Goal: Task Accomplishment & Management: Use online tool/utility

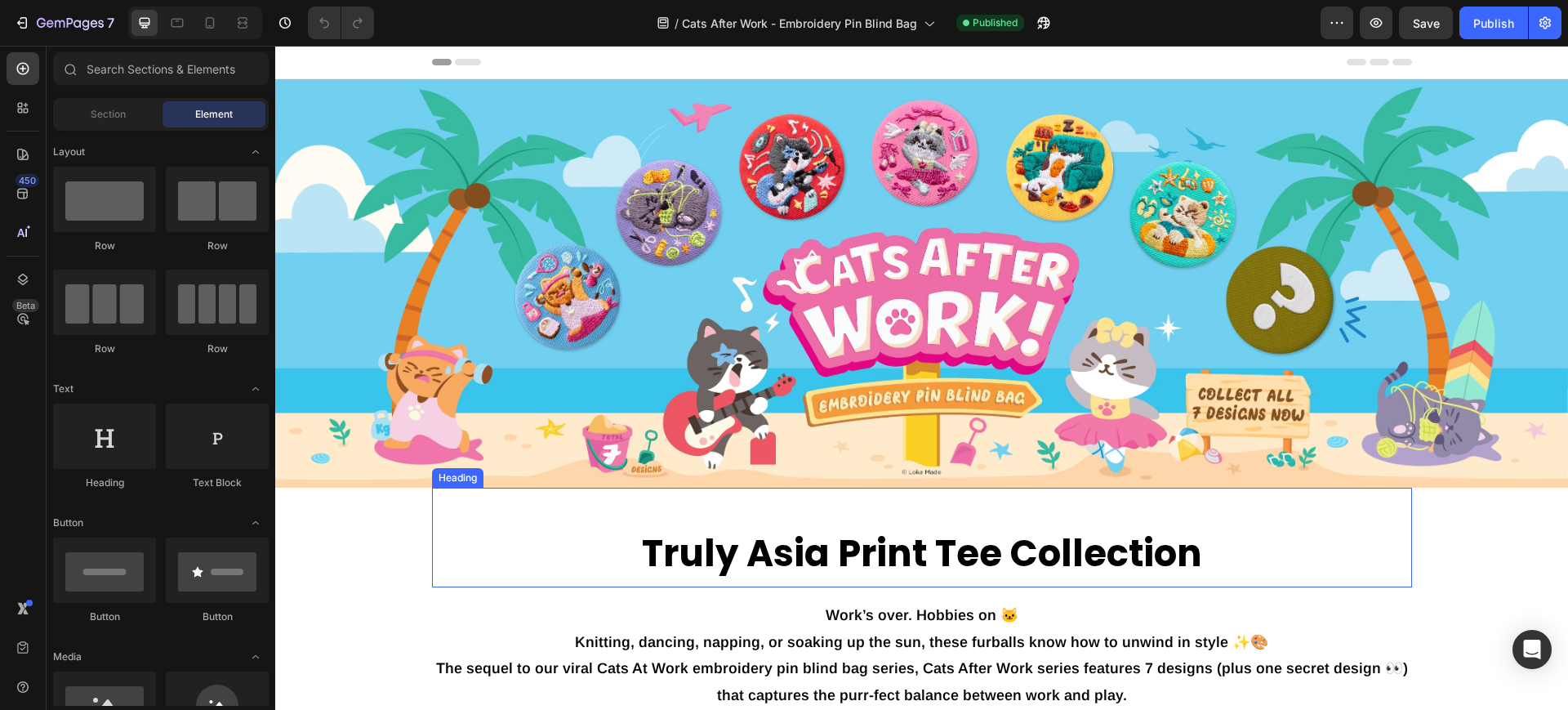
click at [960, 541] on h2 "Truly Asia Print Tee Collection" at bounding box center [922, 554] width 980 height 52
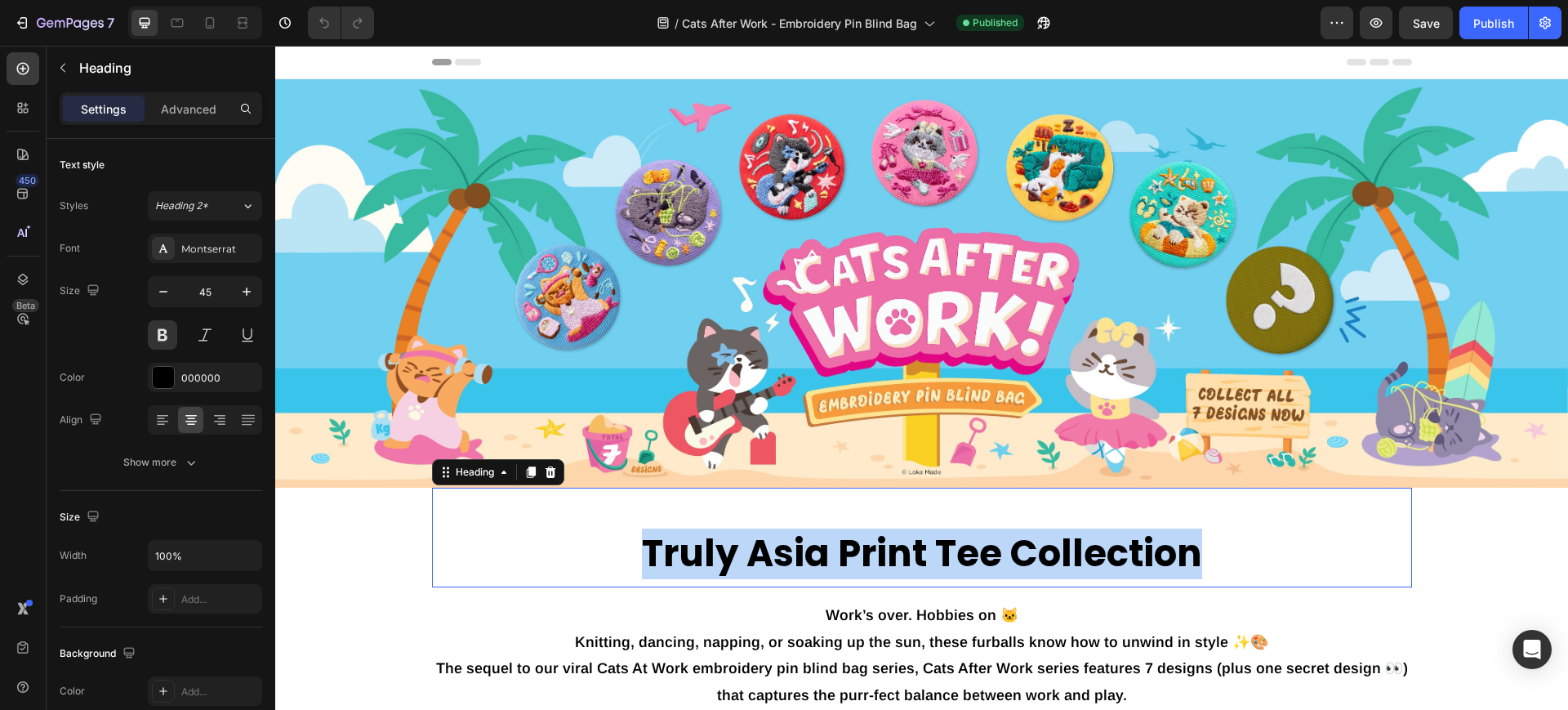
click at [960, 541] on p "Truly Asia Print Tee Collection" at bounding box center [922, 554] width 977 height 48
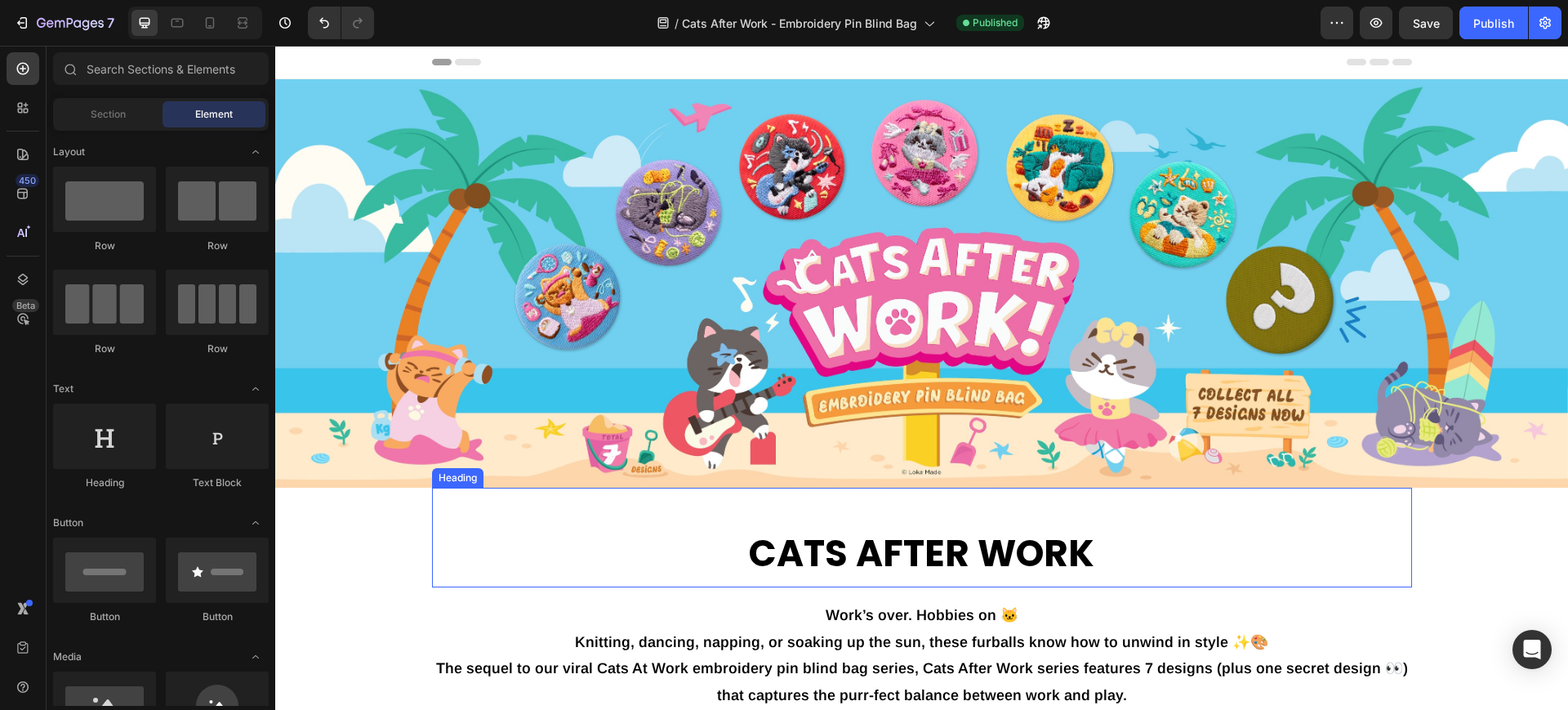
click at [528, 537] on p "CATS AFTER WORK" at bounding box center [922, 554] width 977 height 48
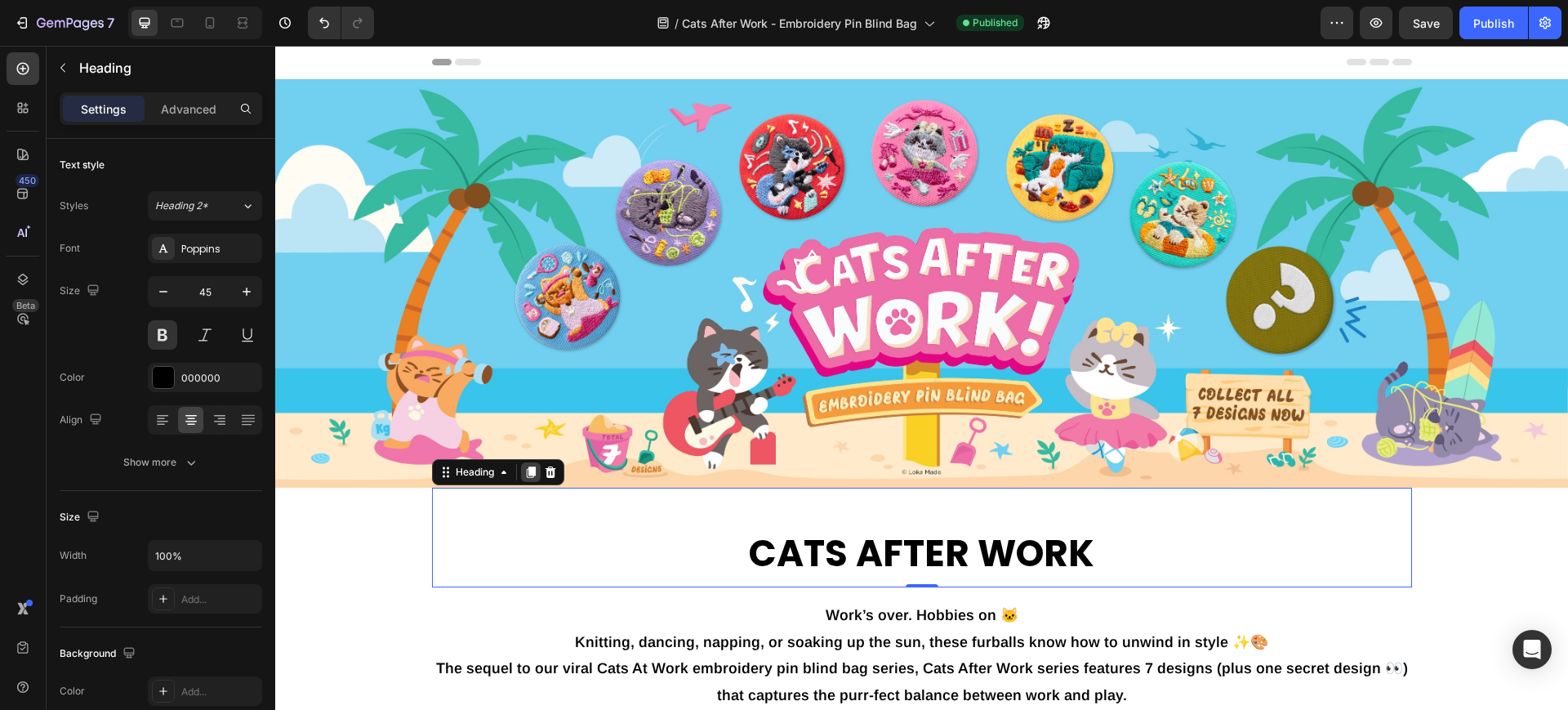
click at [524, 466] on icon at bounding box center [530, 472] width 13 height 13
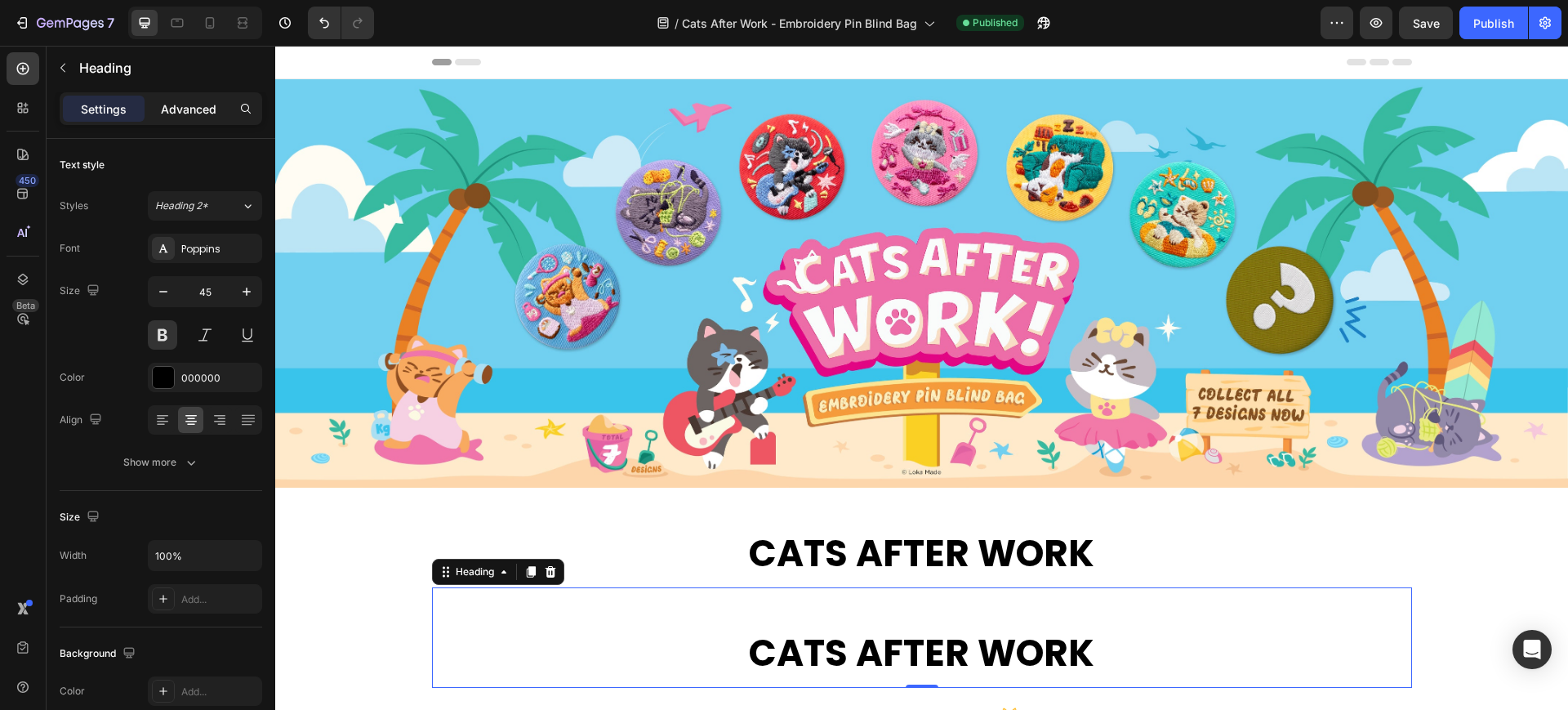
click at [196, 111] on p "Advanced" at bounding box center [188, 109] width 56 height 17
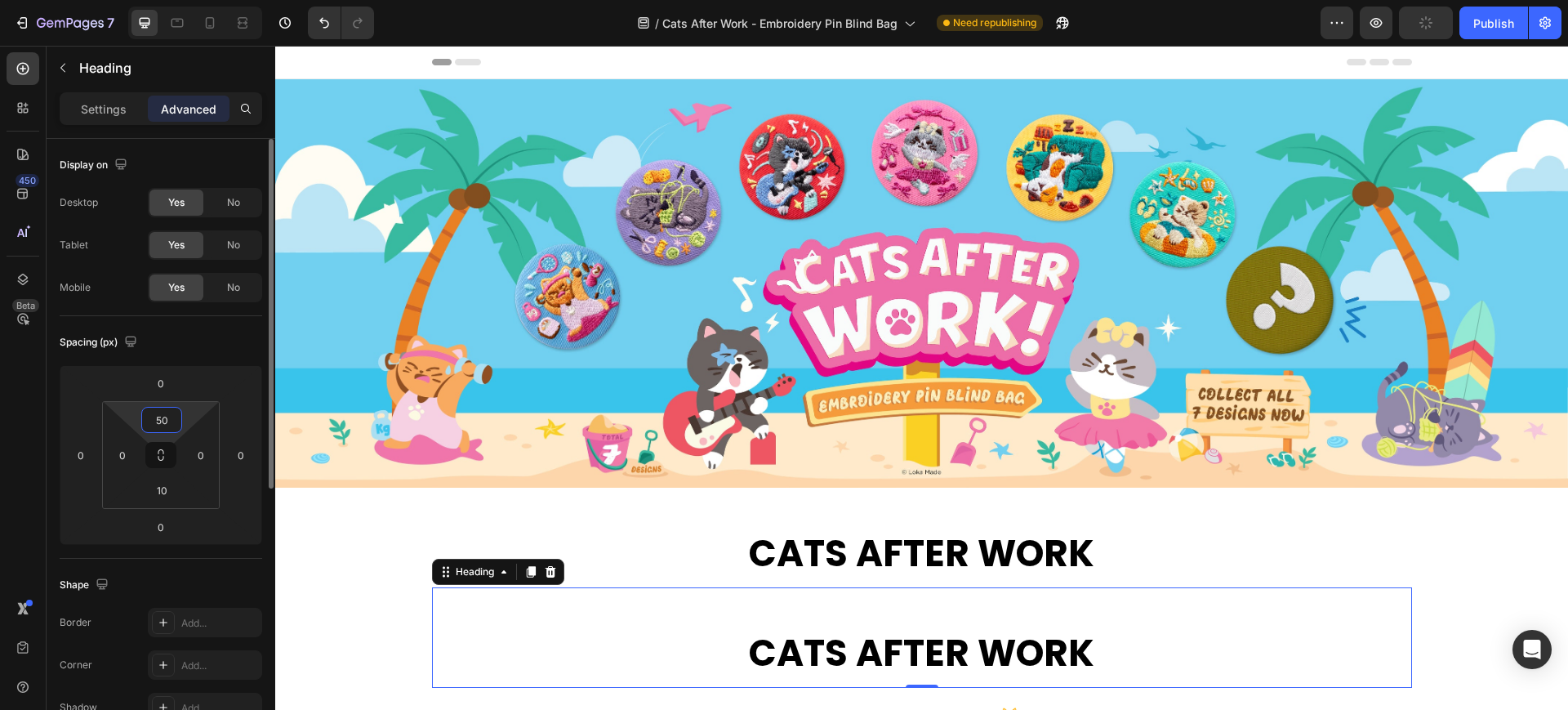
click at [165, 423] on input "50" at bounding box center [162, 420] width 33 height 24
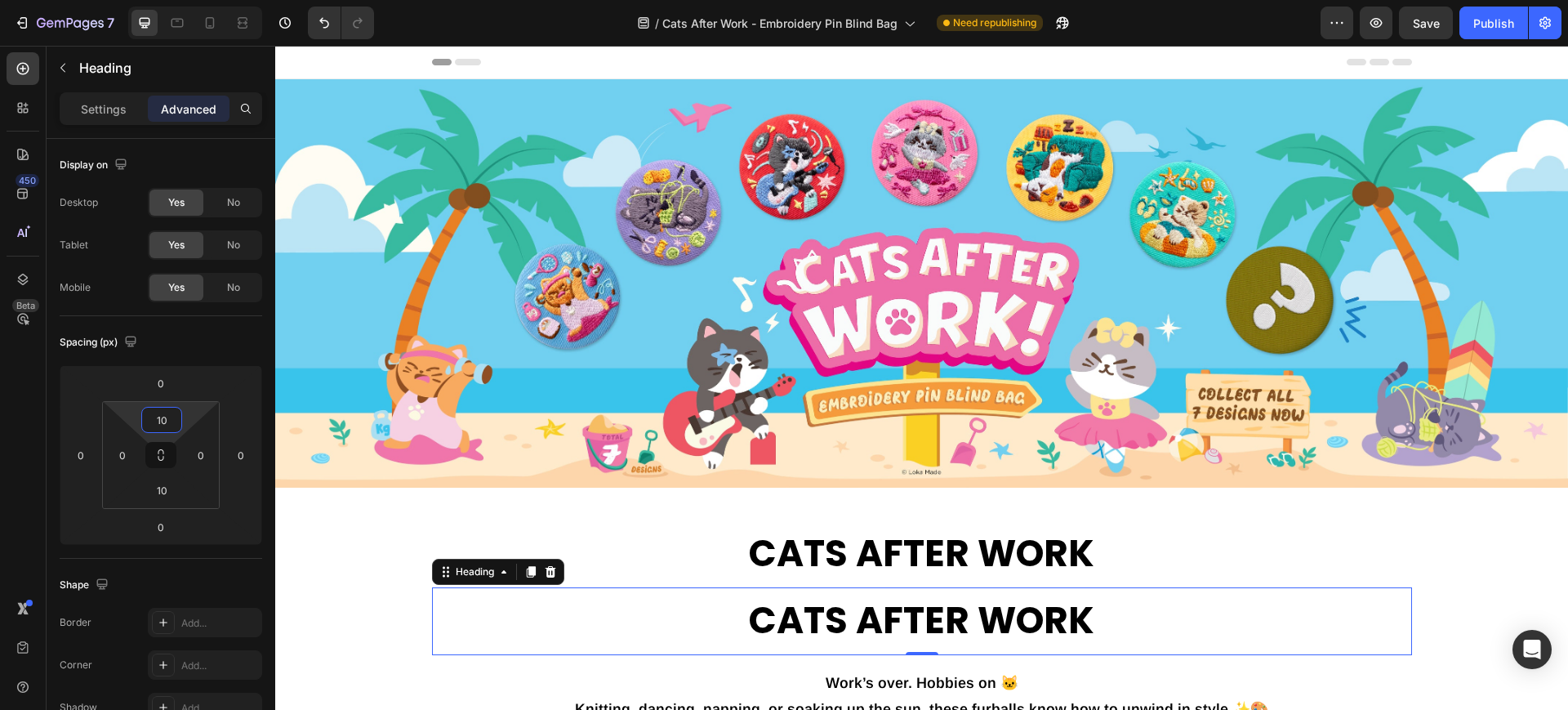
click at [824, 609] on h2 "CATS AFTER WORK" at bounding box center [922, 621] width 980 height 52
click at [824, 609] on p "CATS AFTER WORK" at bounding box center [922, 621] width 977 height 48
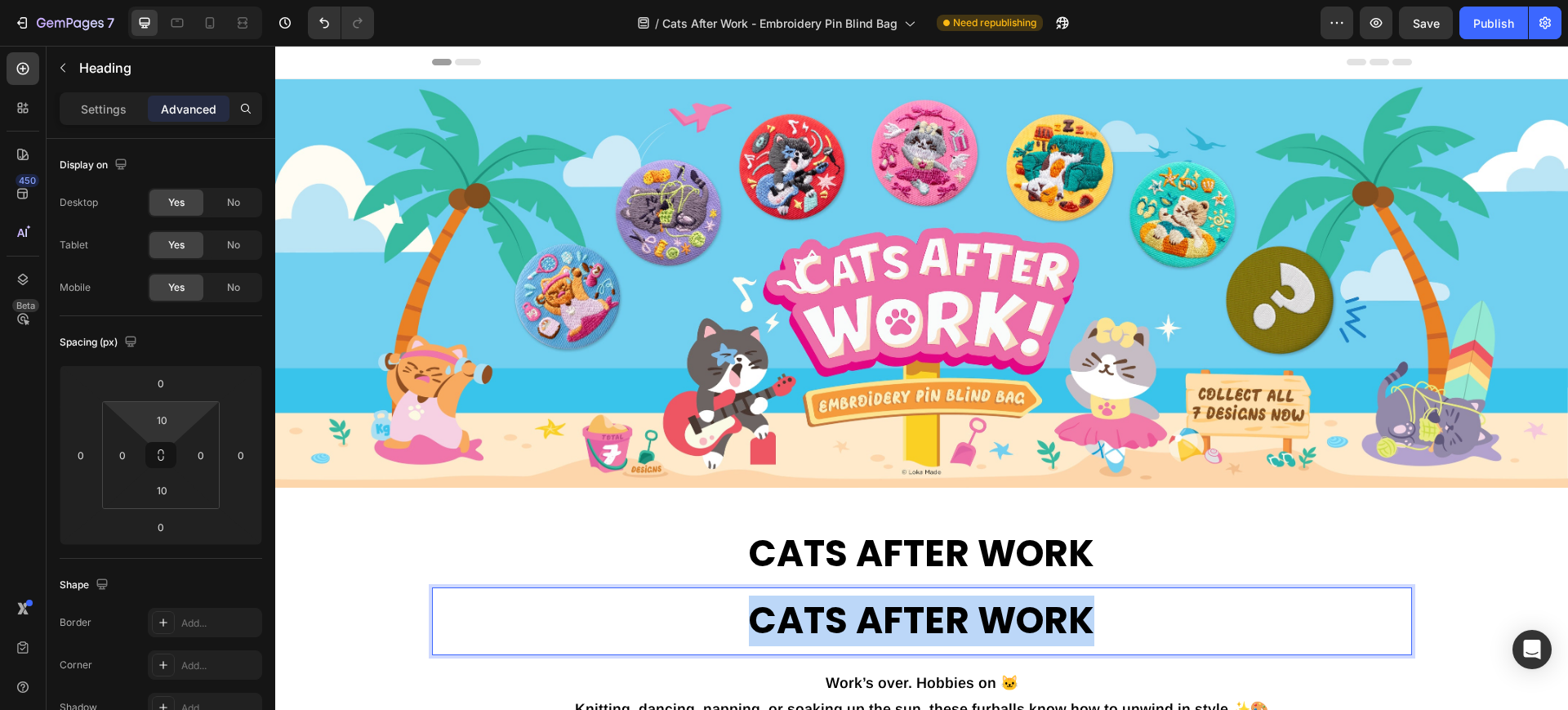
click at [824, 609] on p "CATS AFTER WORK" at bounding box center [922, 621] width 977 height 48
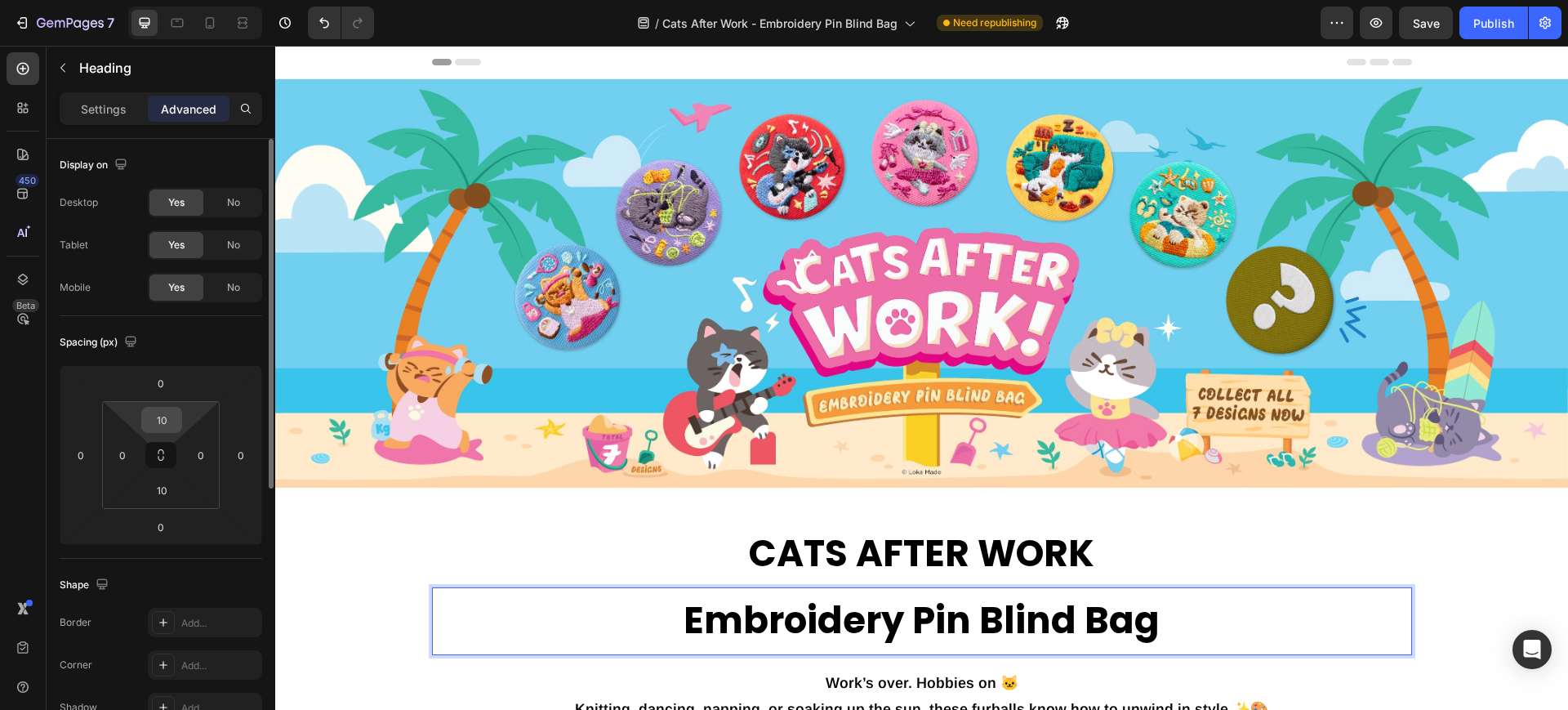
click at [152, 425] on input "10" at bounding box center [162, 420] width 33 height 24
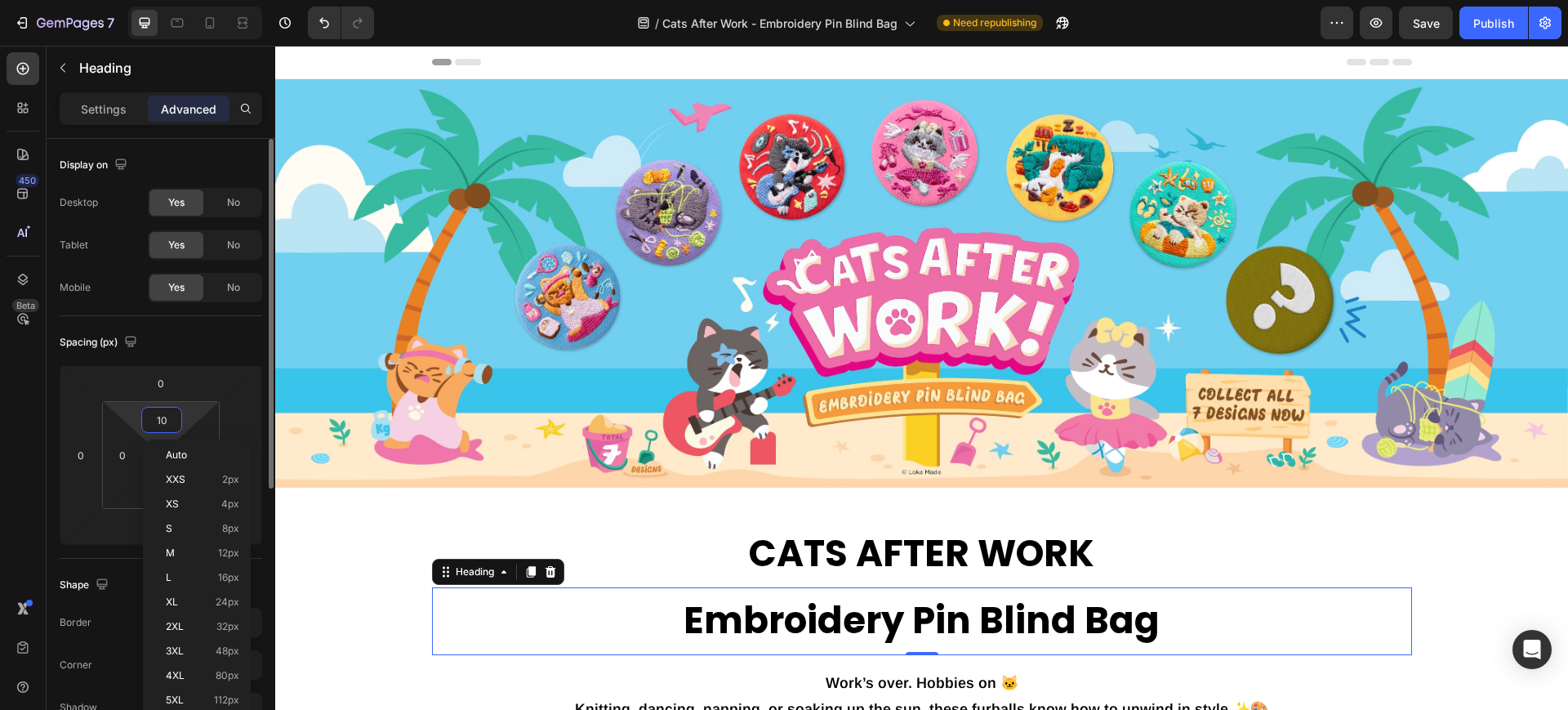
click at [152, 425] on input "10" at bounding box center [162, 420] width 33 height 24
type input "0"
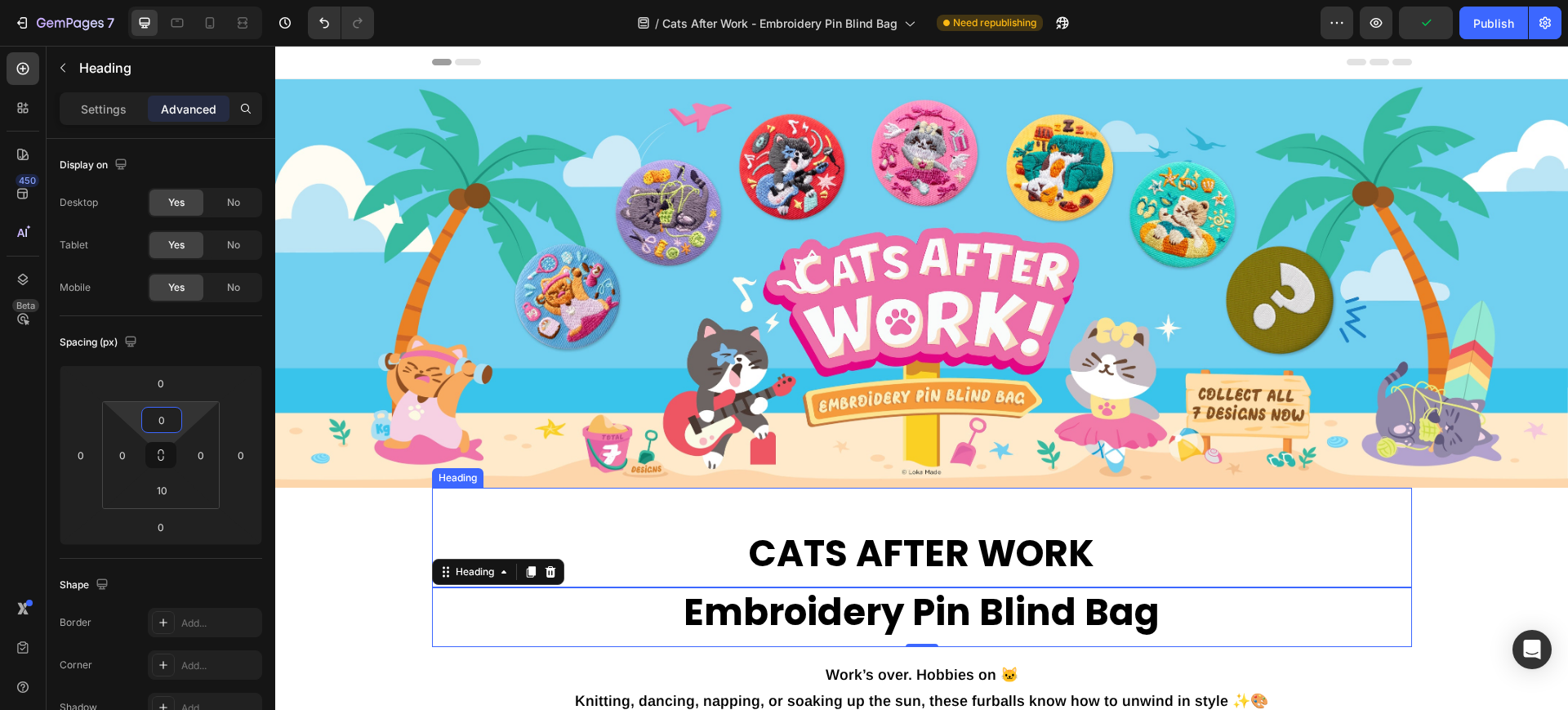
click at [974, 563] on p "CATS AFTER WORK" at bounding box center [922, 554] width 977 height 48
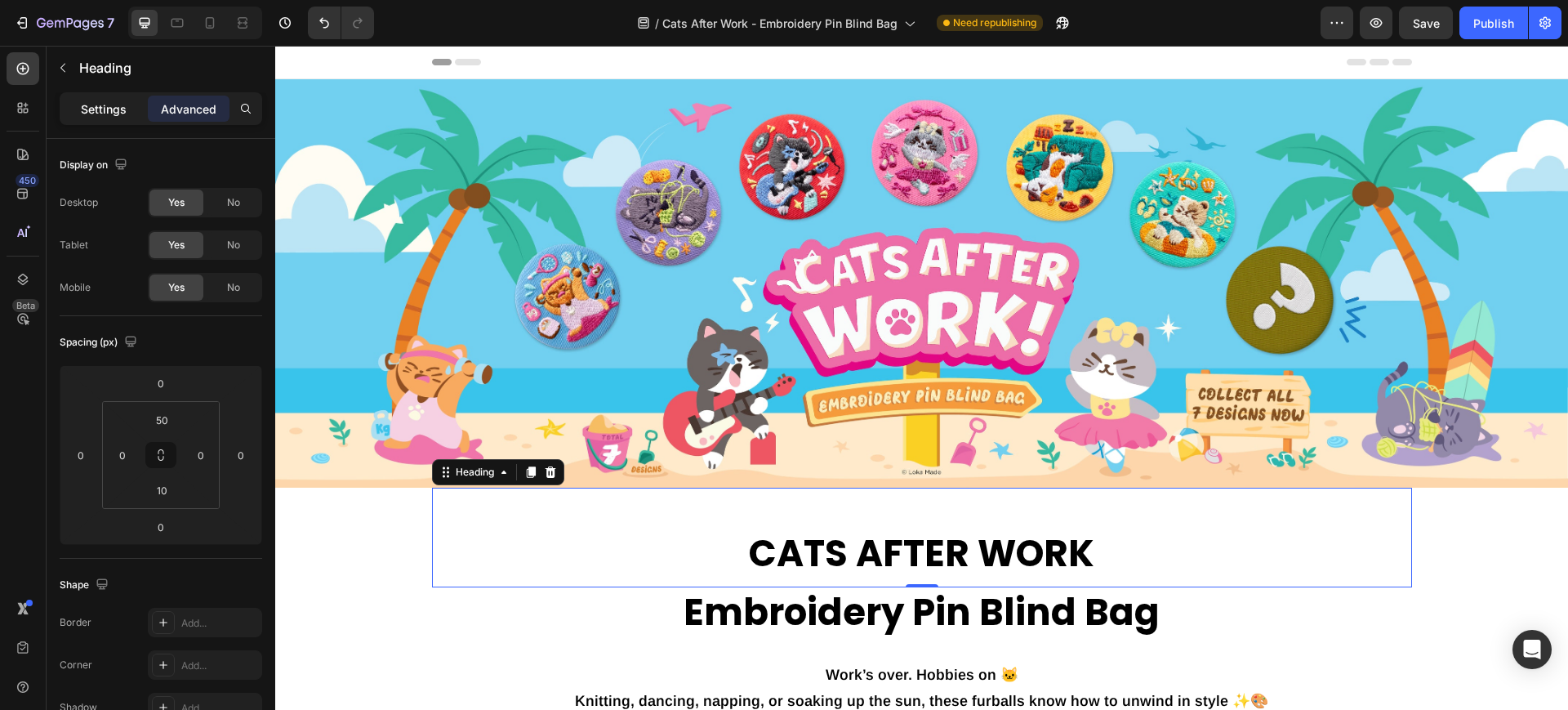
click at [107, 98] on div "Settings" at bounding box center [103, 108] width 82 height 26
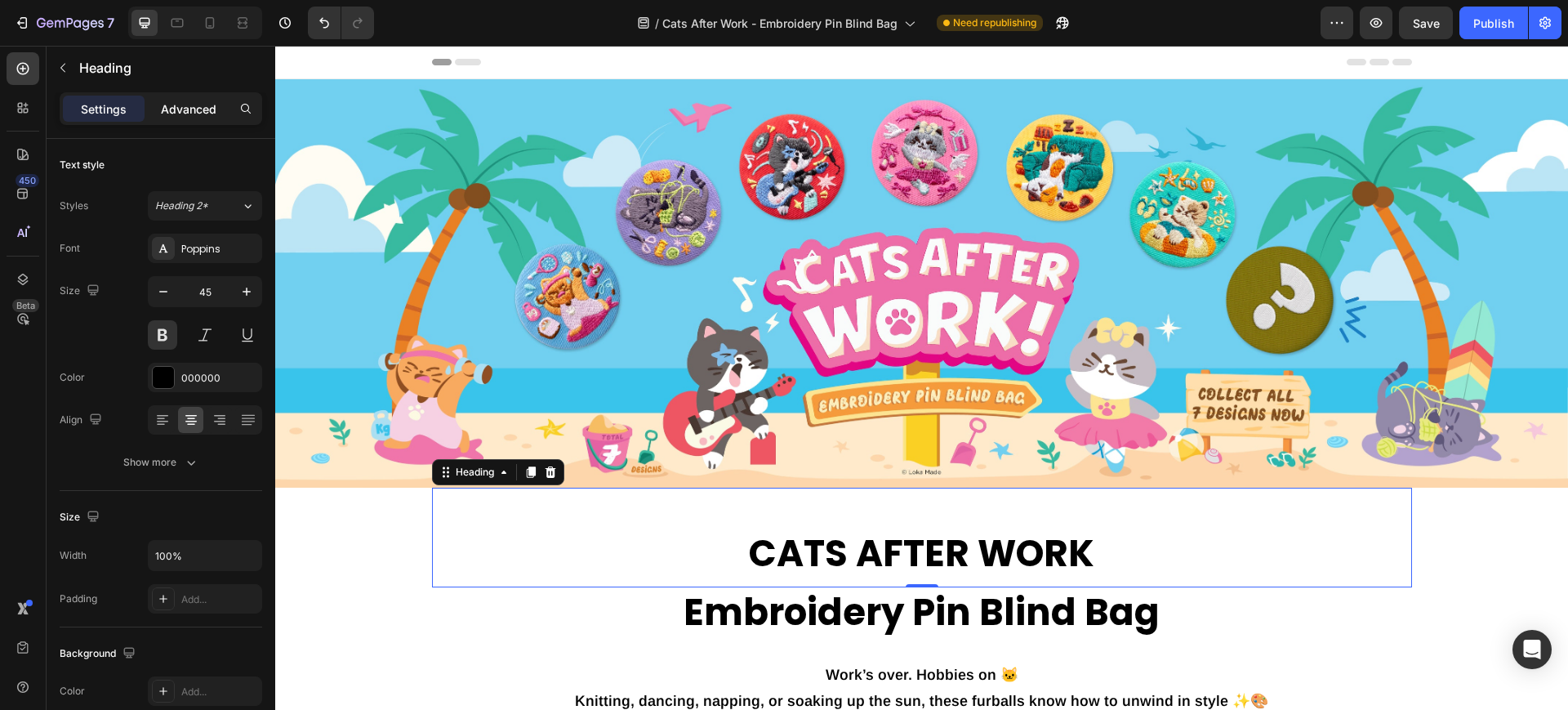
click at [199, 108] on p "Advanced" at bounding box center [188, 109] width 56 height 17
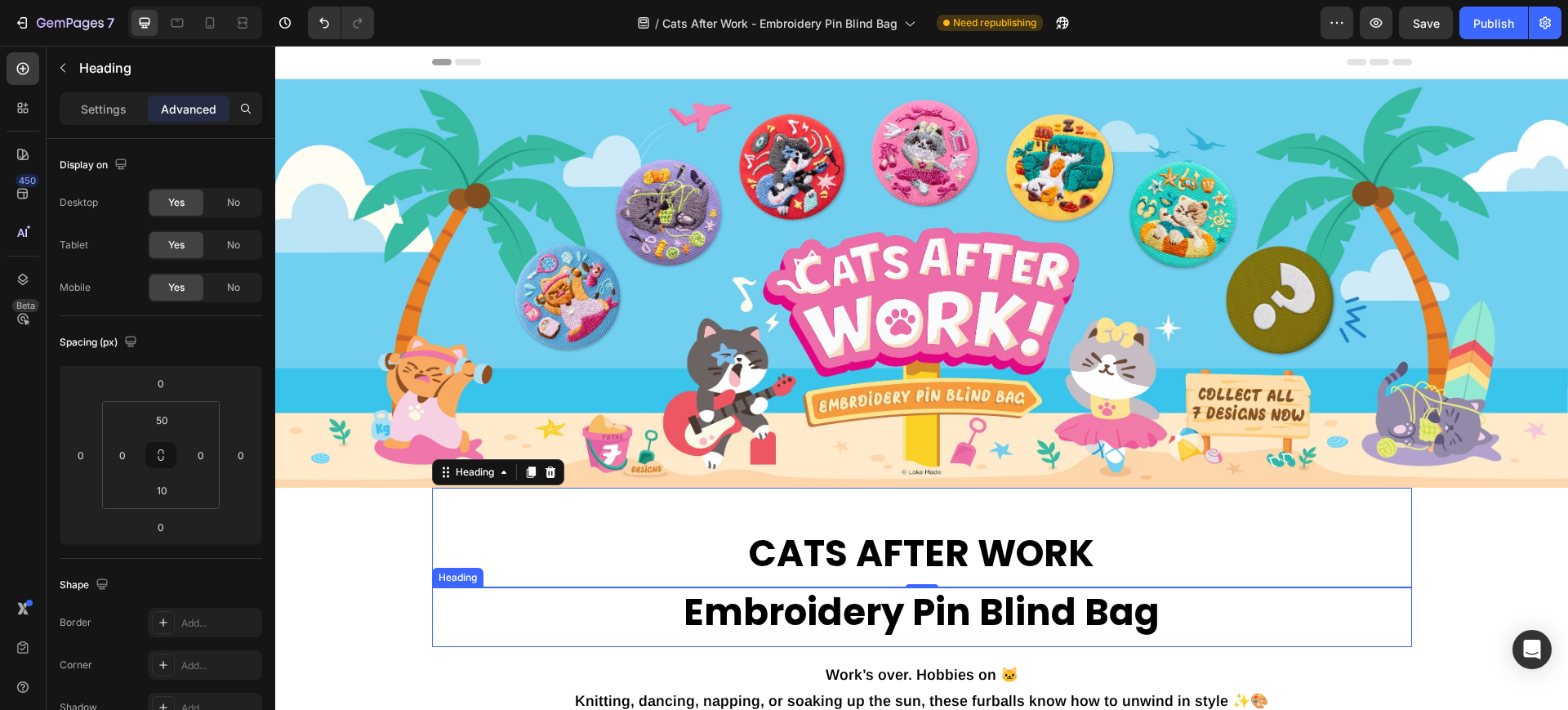
click at [812, 622] on p "Embroidery Pin Blind Bag" at bounding box center [922, 613] width 977 height 48
click at [830, 541] on p "CATS AFTER WORK" at bounding box center [922, 554] width 977 height 48
click at [88, 103] on p "Settings" at bounding box center [103, 109] width 46 height 17
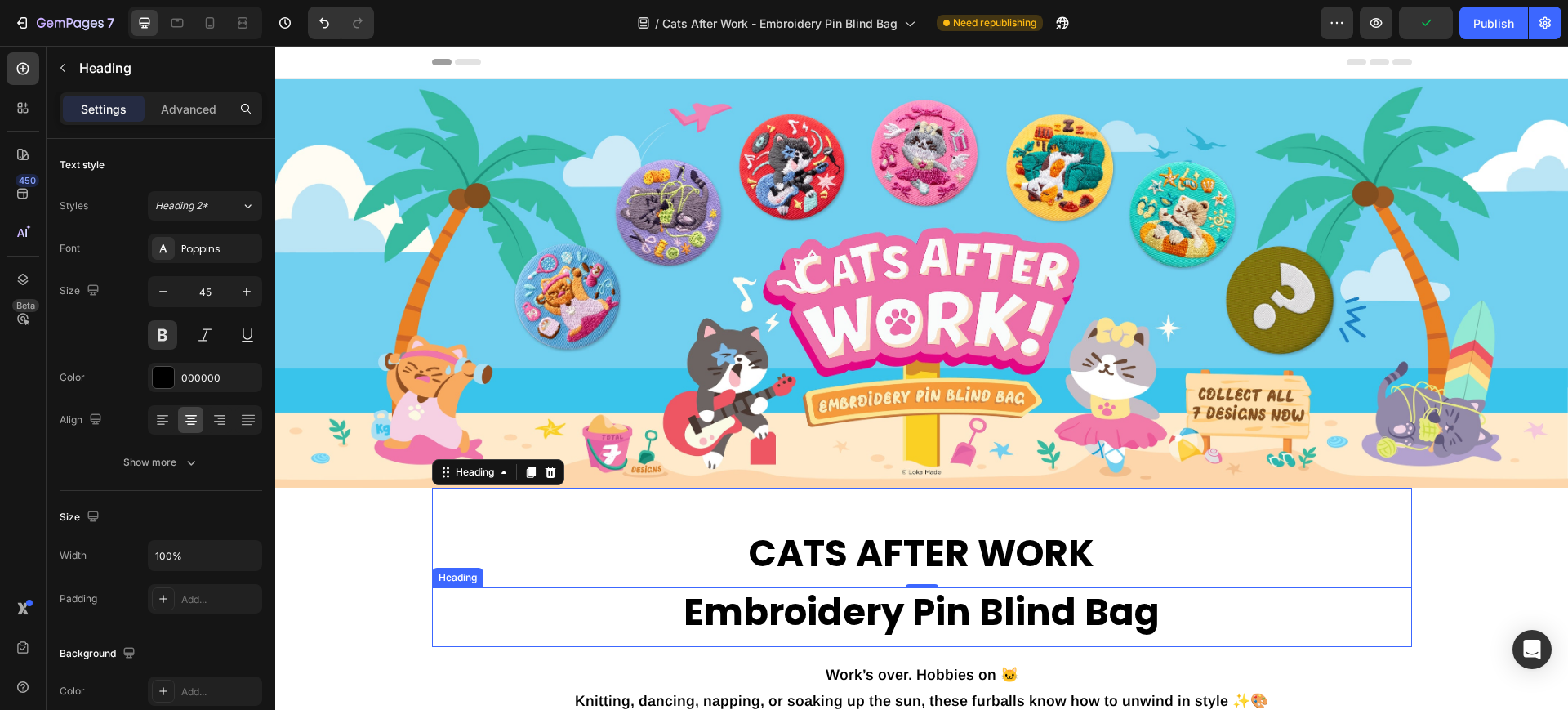
click at [826, 620] on p "Embroidery Pin Blind Bag" at bounding box center [922, 613] width 977 height 48
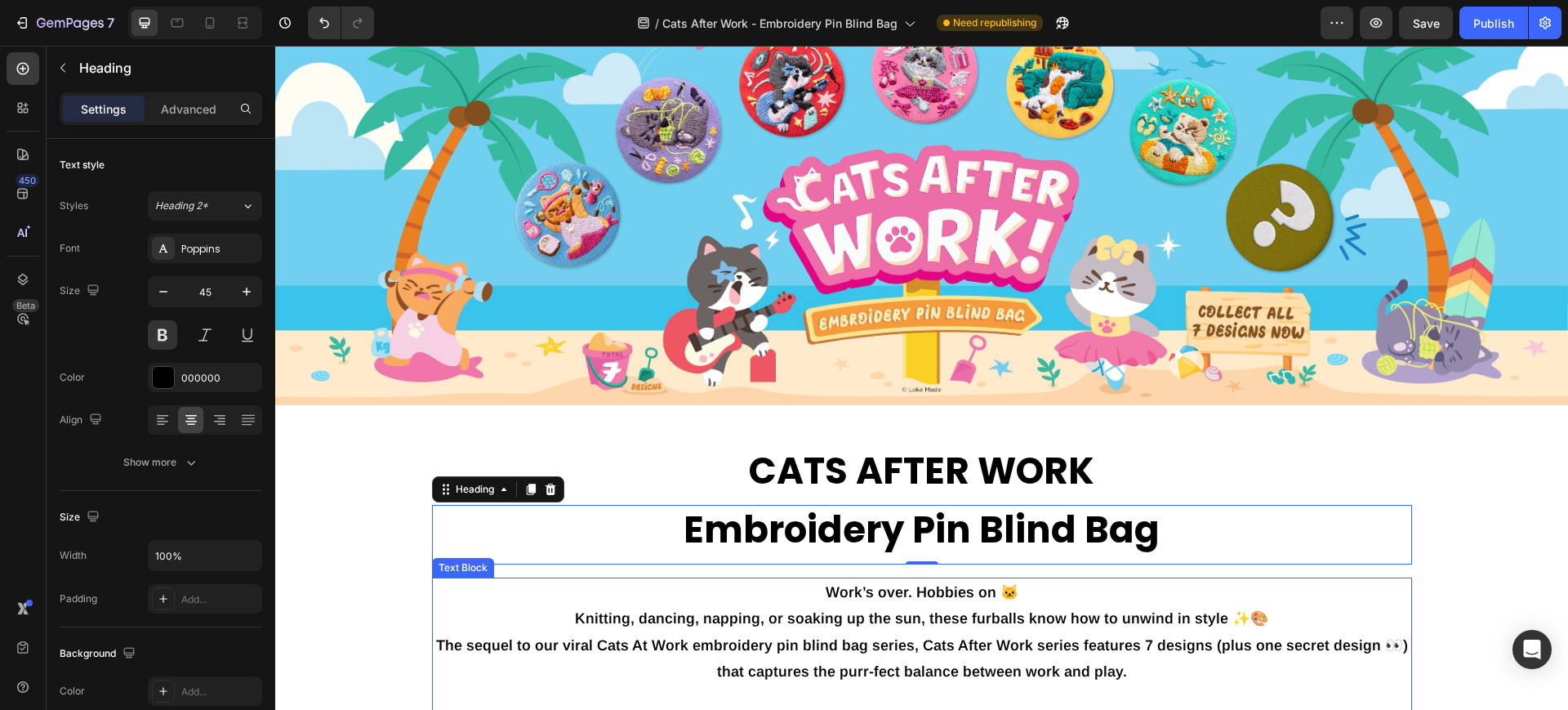
scroll to position [317, 0]
